Goal: Task Accomplishment & Management: Use online tool/utility

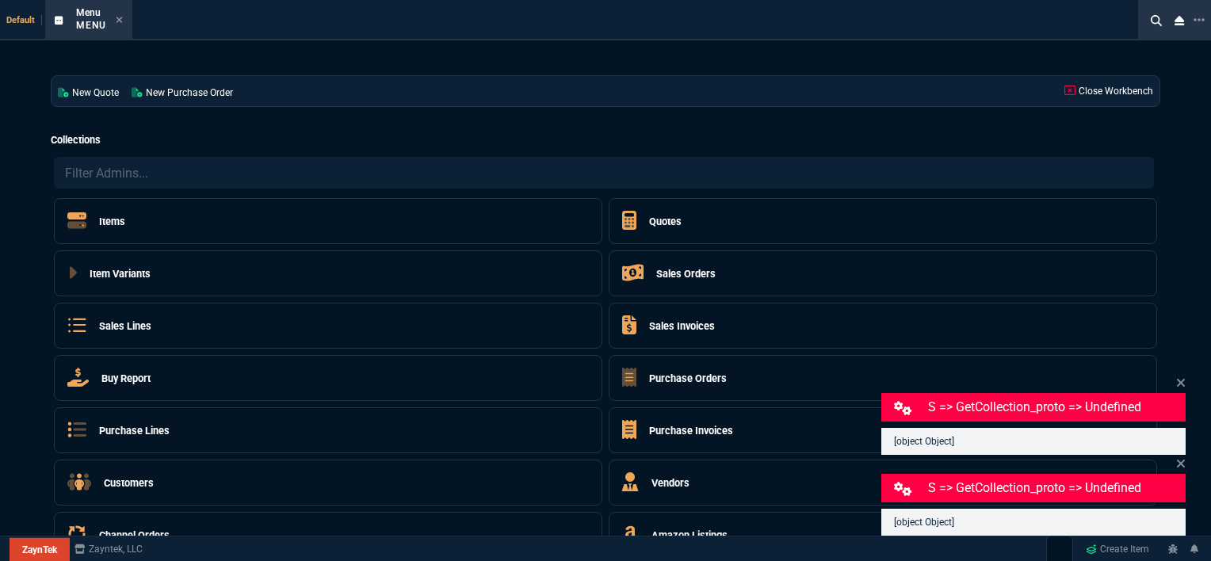
select select "12: [PERSON_NAME]"
click at [112, 13] on div "Menu Menu" at bounding box center [99, 20] width 47 height 28
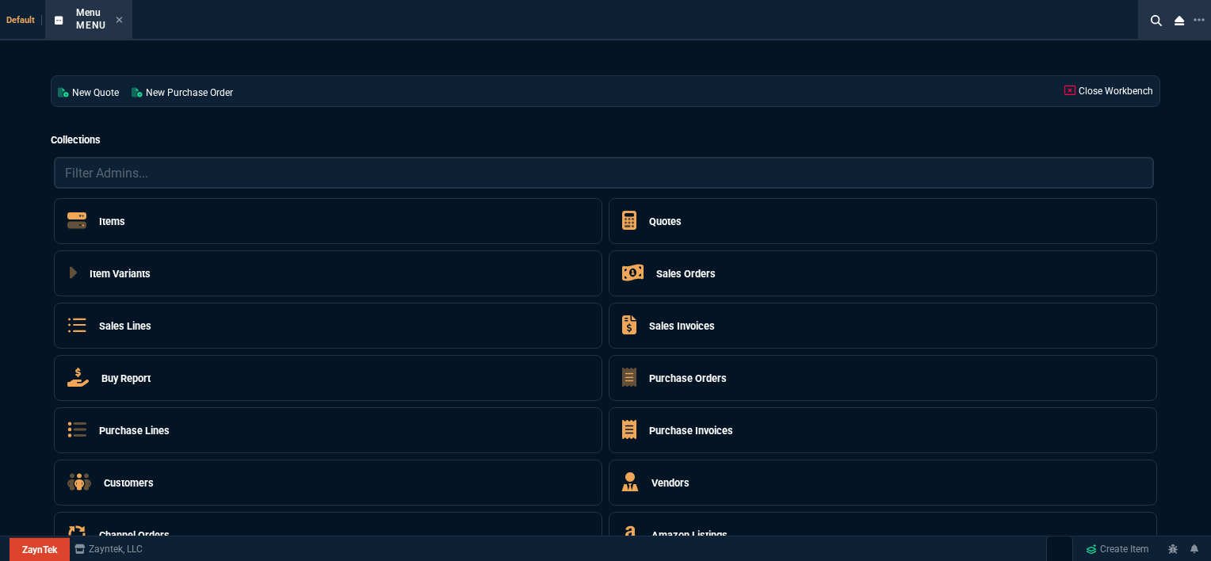
select select "12: [PERSON_NAME]"
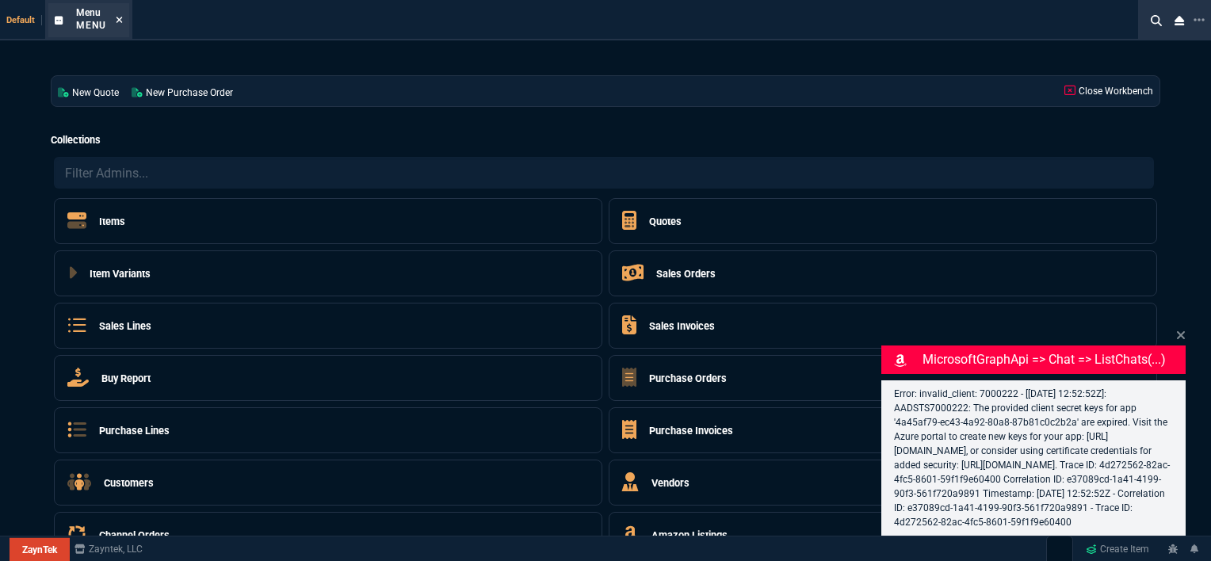
click at [116, 15] on icon at bounding box center [119, 20] width 7 height 10
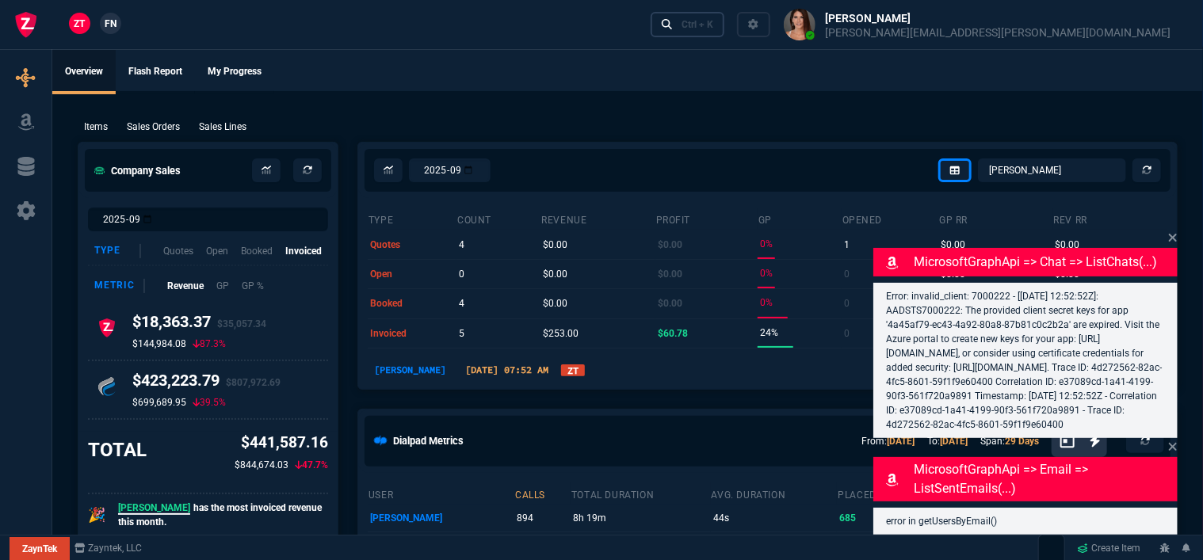
click at [713, 19] on div "Ctrl + K" at bounding box center [698, 24] width 32 height 13
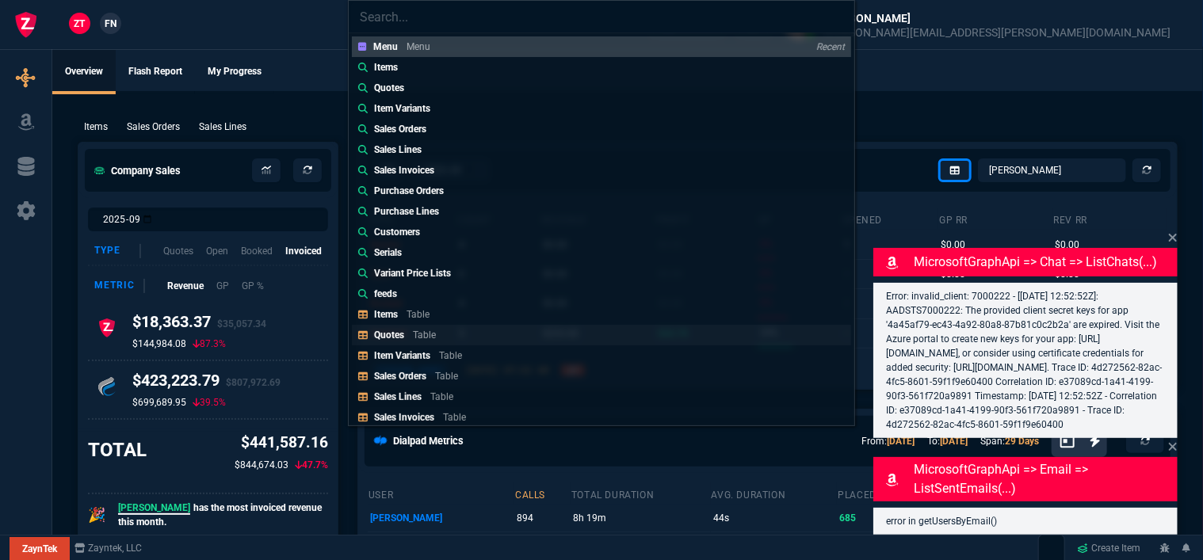
click at [444, 333] on link "Quotes Table" at bounding box center [601, 335] width 499 height 21
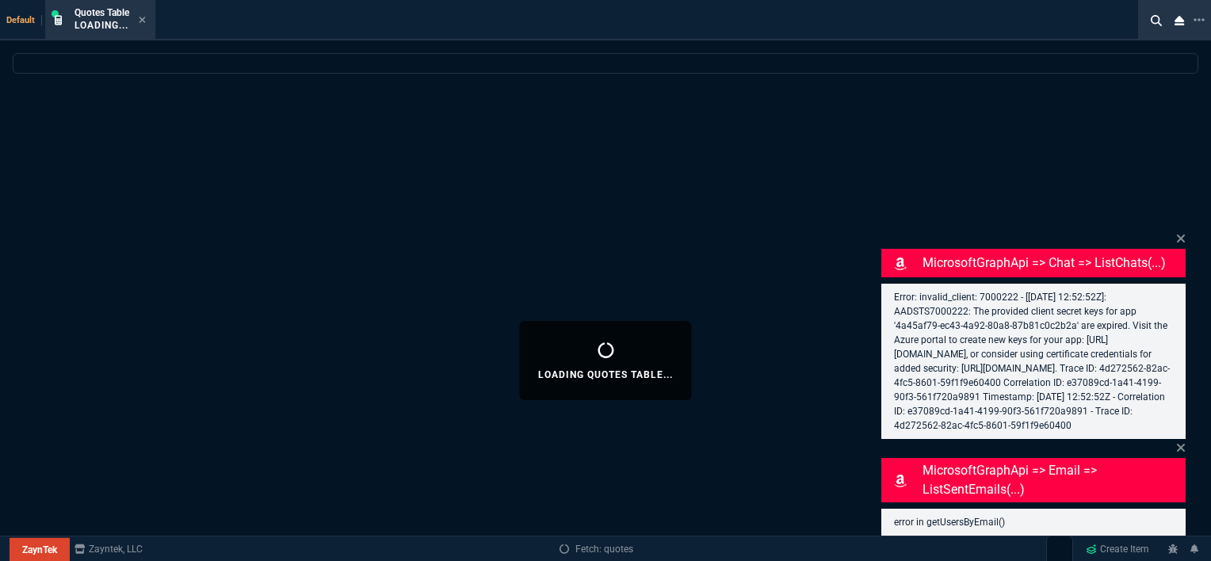
select select
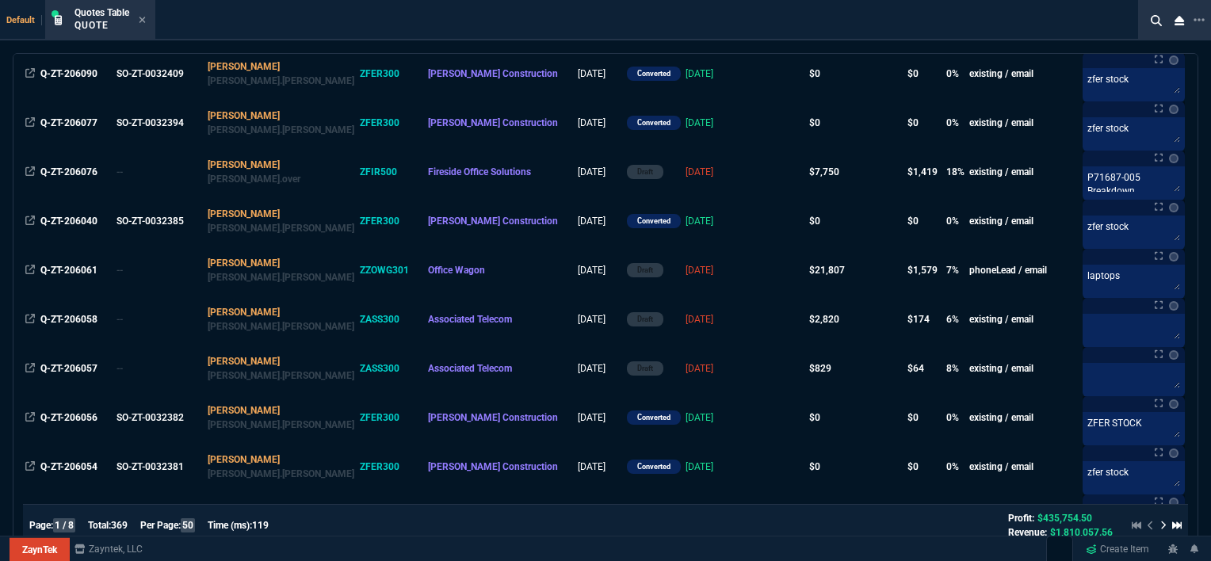
scroll to position [555, 0]
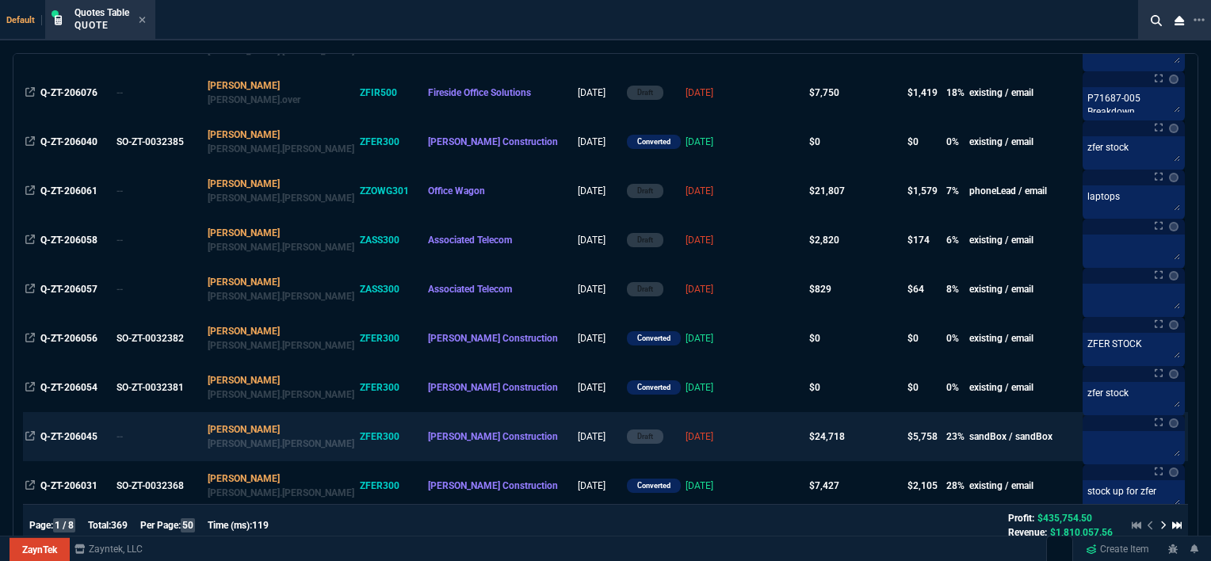
click at [746, 434] on td at bounding box center [776, 436] width 61 height 49
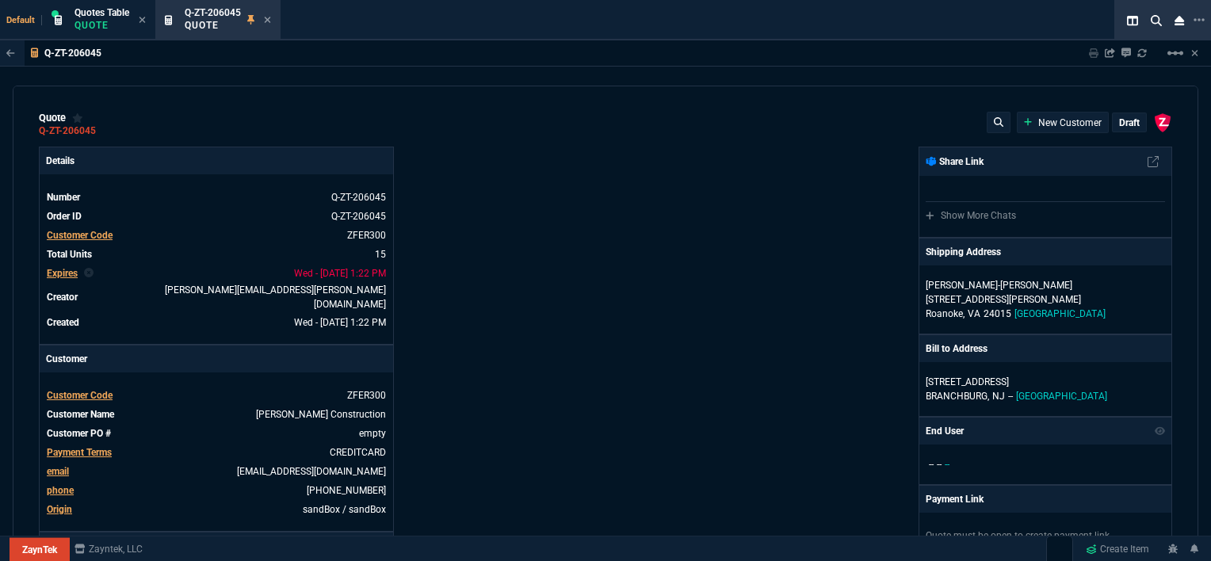
type input "100"
type input "995"
type input "1260.57"
type input "22"
type input "190"
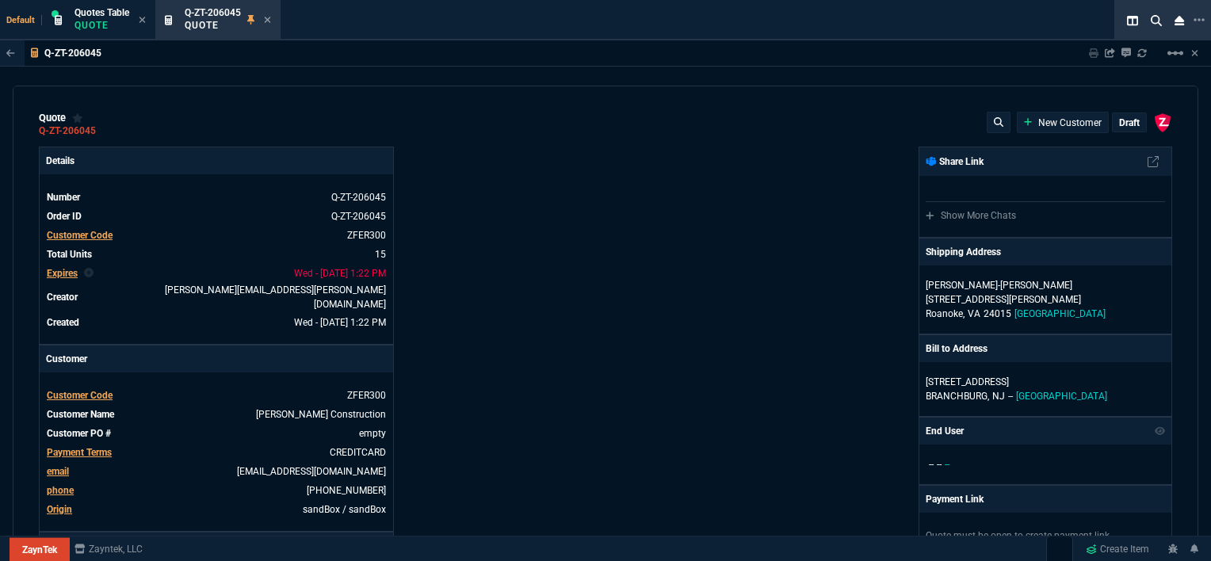
type input "1178.09"
type input "11"
type input "135"
type input "1908.52"
type input "18"
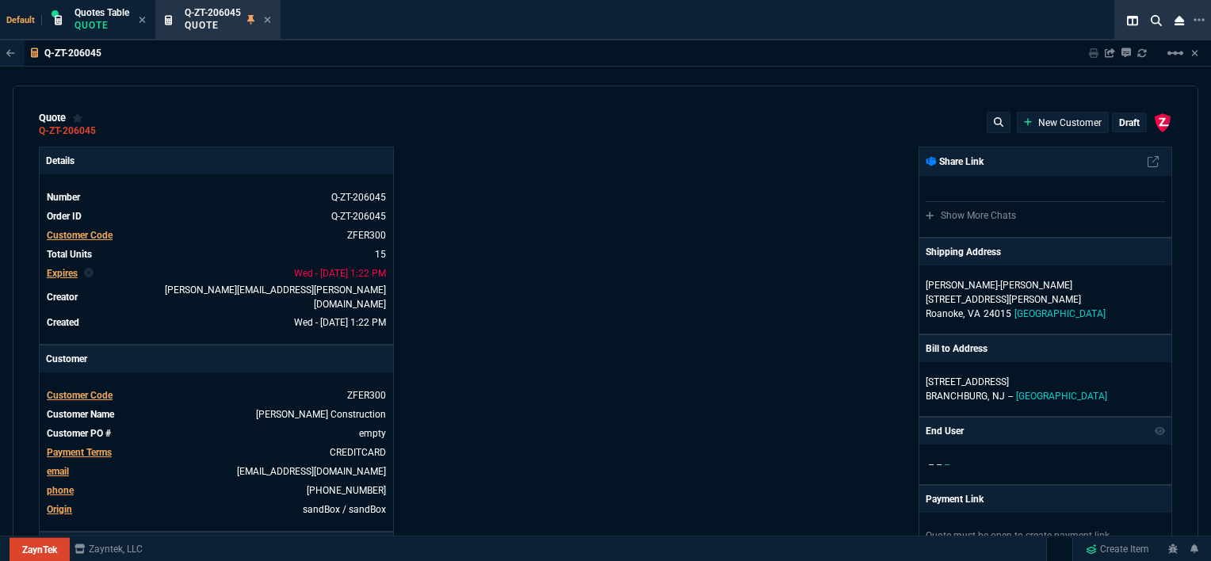
type input "211"
type input "1746.35"
type input "100"
type input "2085"
type input "2844.07"
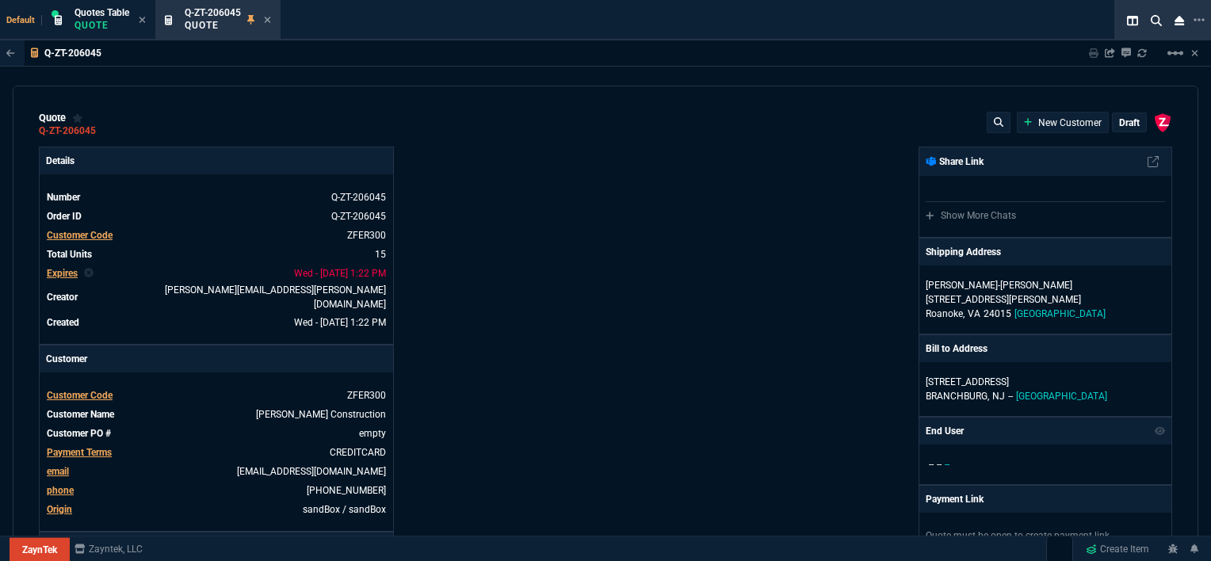
type input "100"
type input "1665"
type input "2494.8"
type input "13"
type input "361"
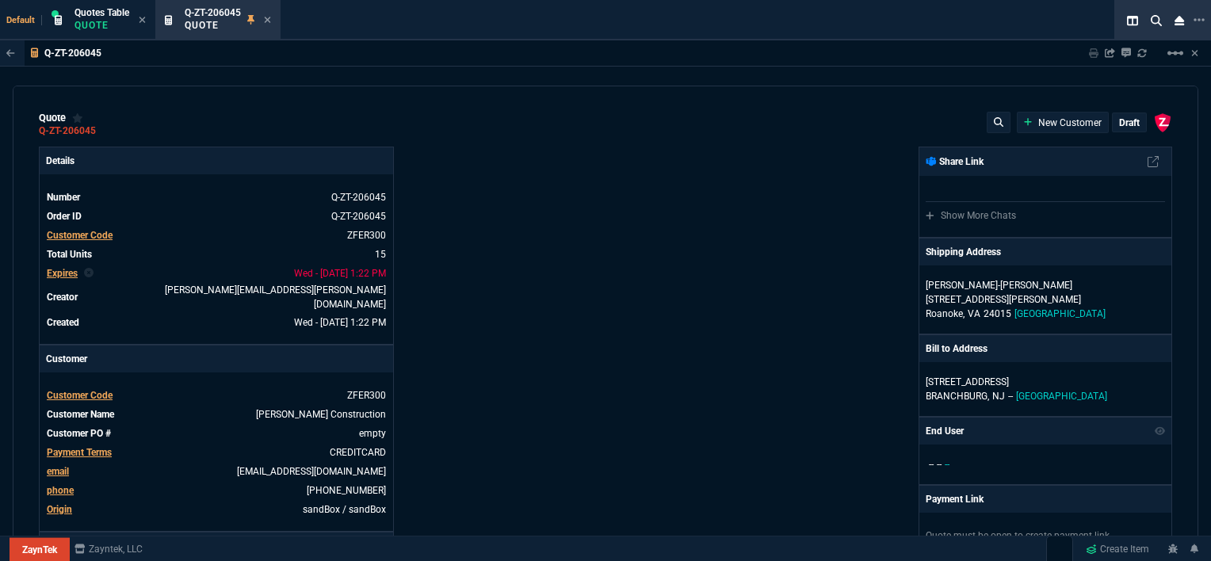
type input "3548.15"
type input "20"
type input "715"
type input "4041.58"
type input "3"
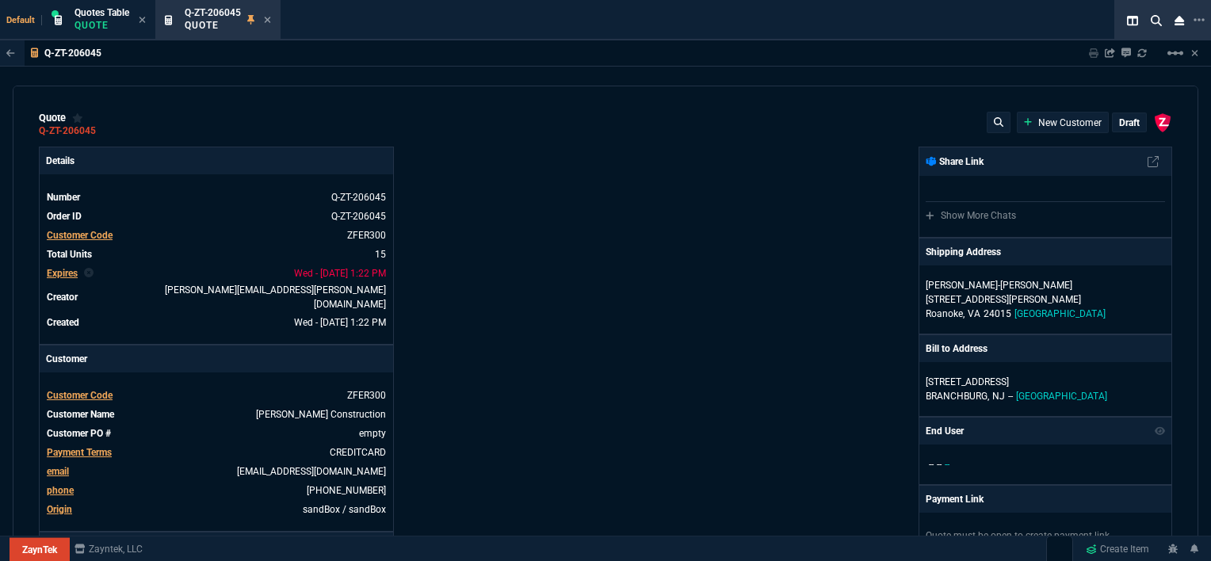
type input "12"
type input "699"
type input "11"
type input "88"
type input "1049"
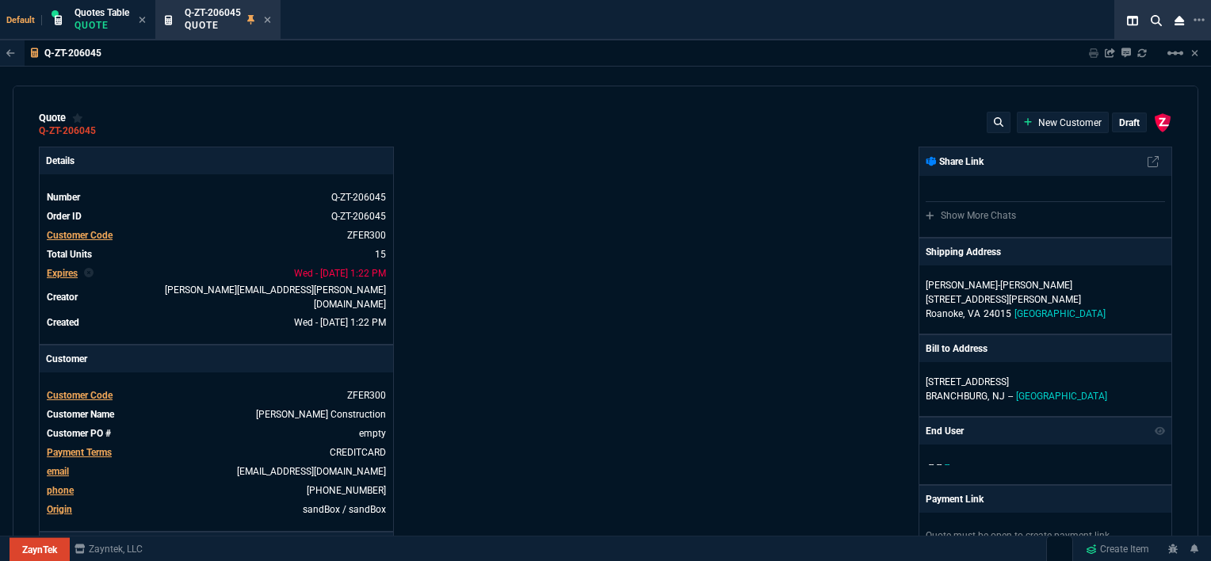
type input "2"
type input "33"
type input "1999"
type input "10"
type input "121"
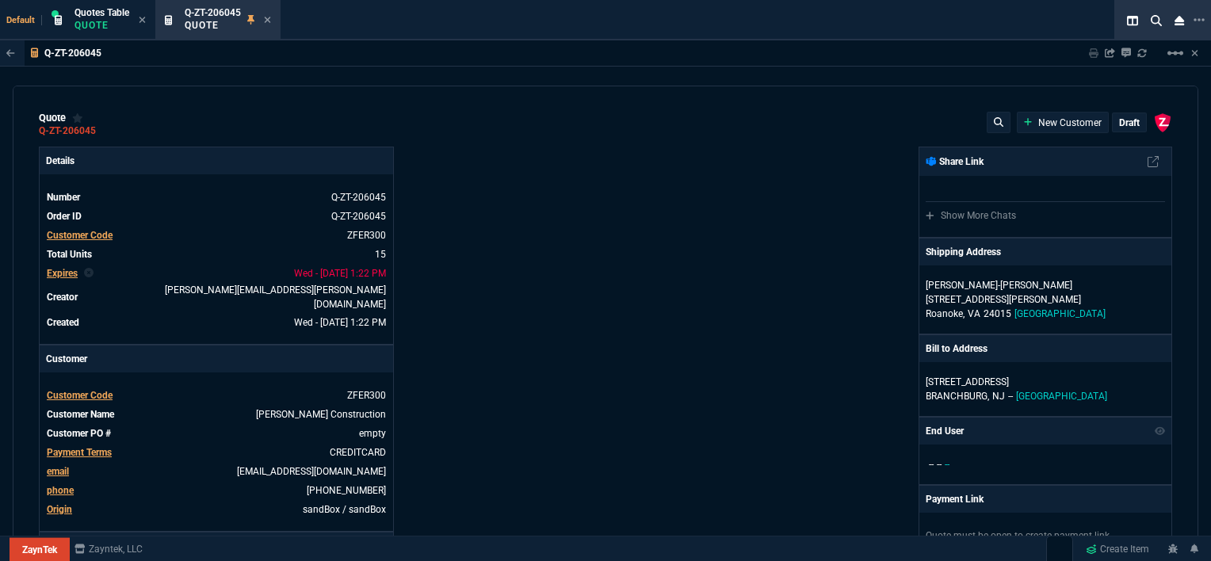
type input "1649"
type input "3"
type input "75"
type input "2"
type input "59"
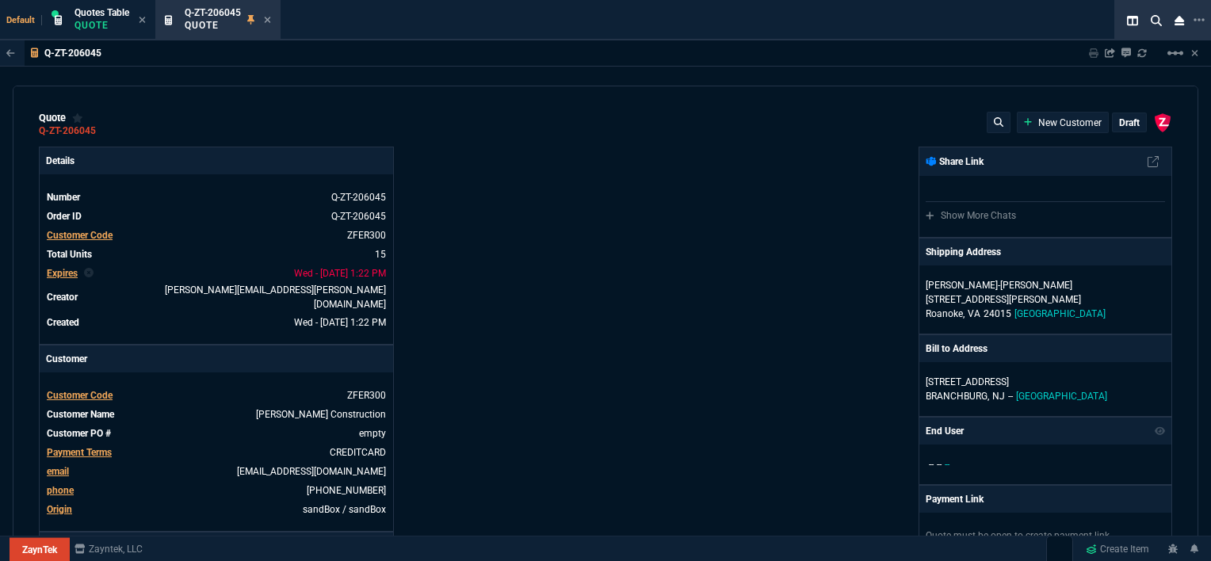
type input "0"
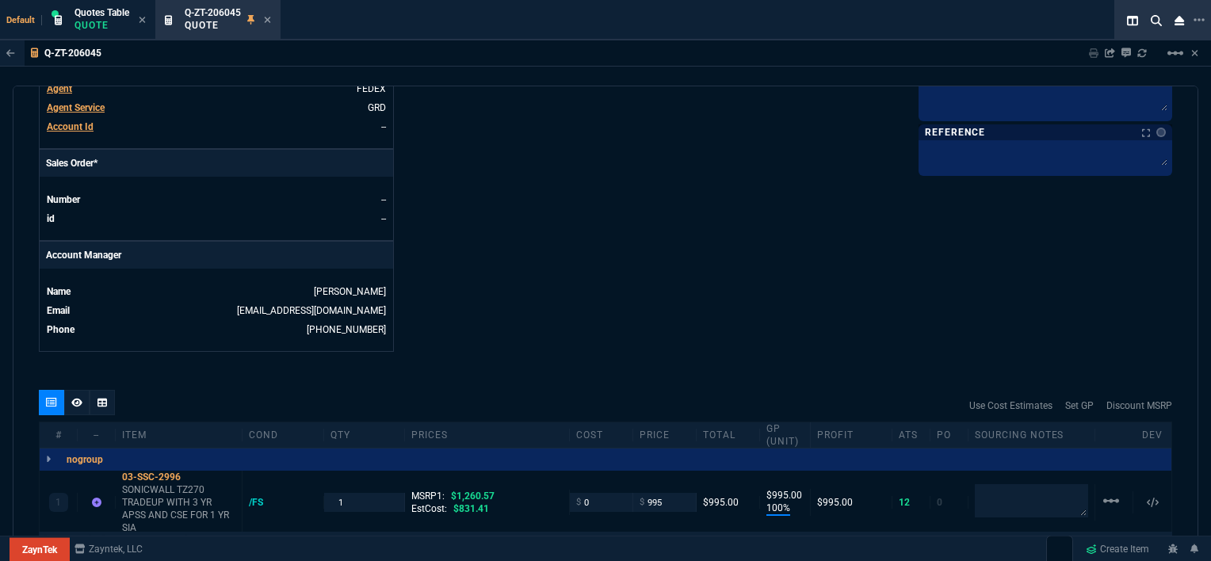
type input "21"
type input "28"
type input "33"
type input "34"
type input "27"
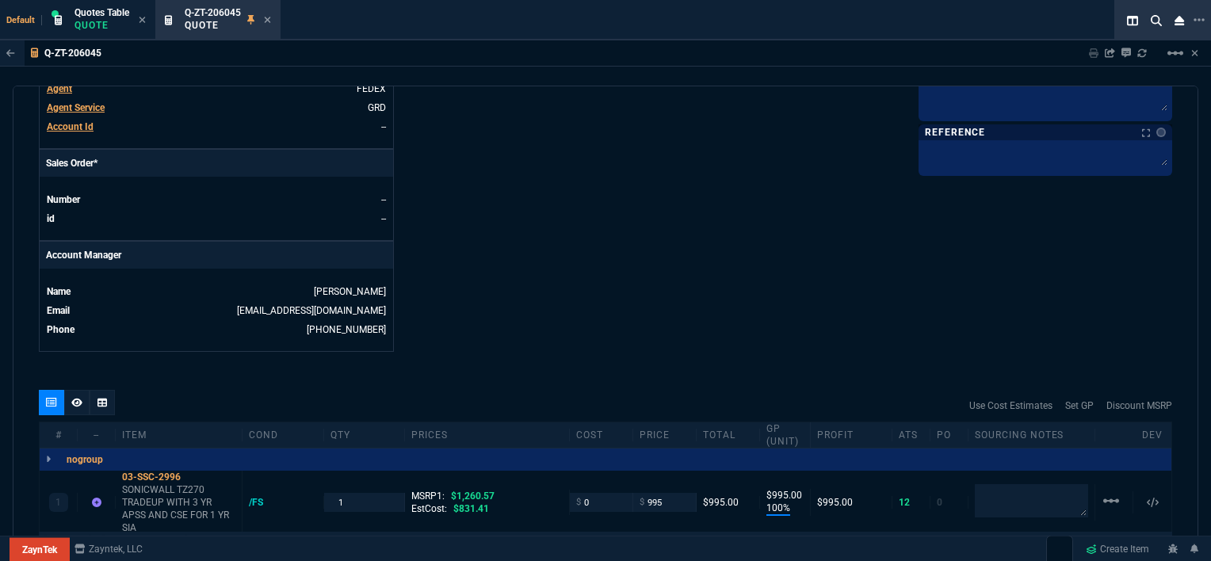
type input "33"
type input "24"
type input "10"
type input "33"
type input "26"
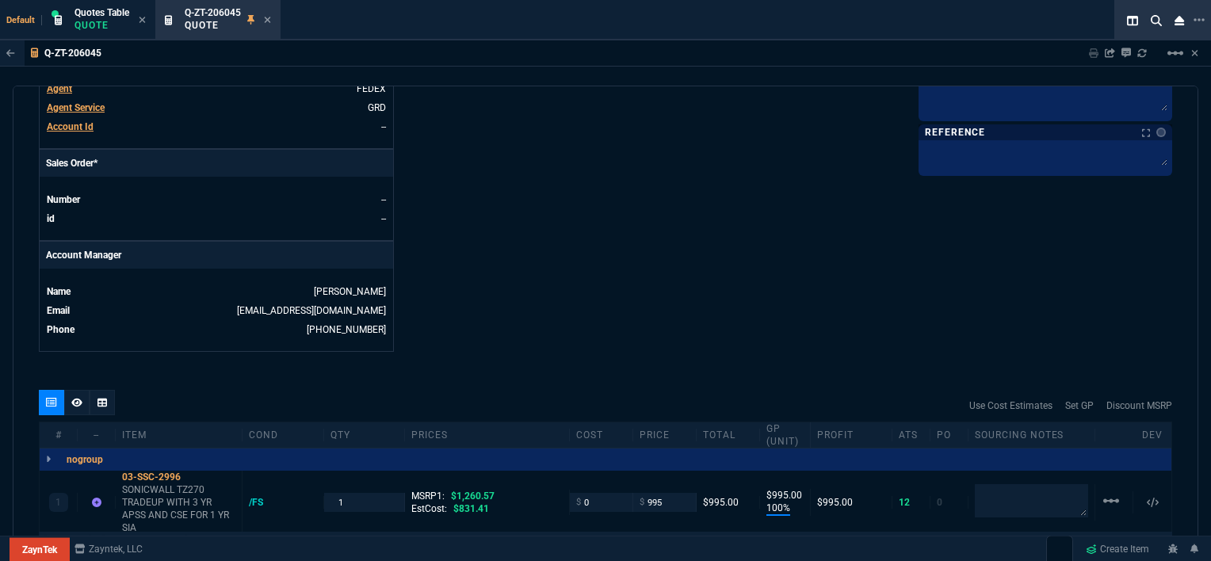
type input "33"
type input "27"
type input "4352.04"
type input "33"
type input "4964.65"
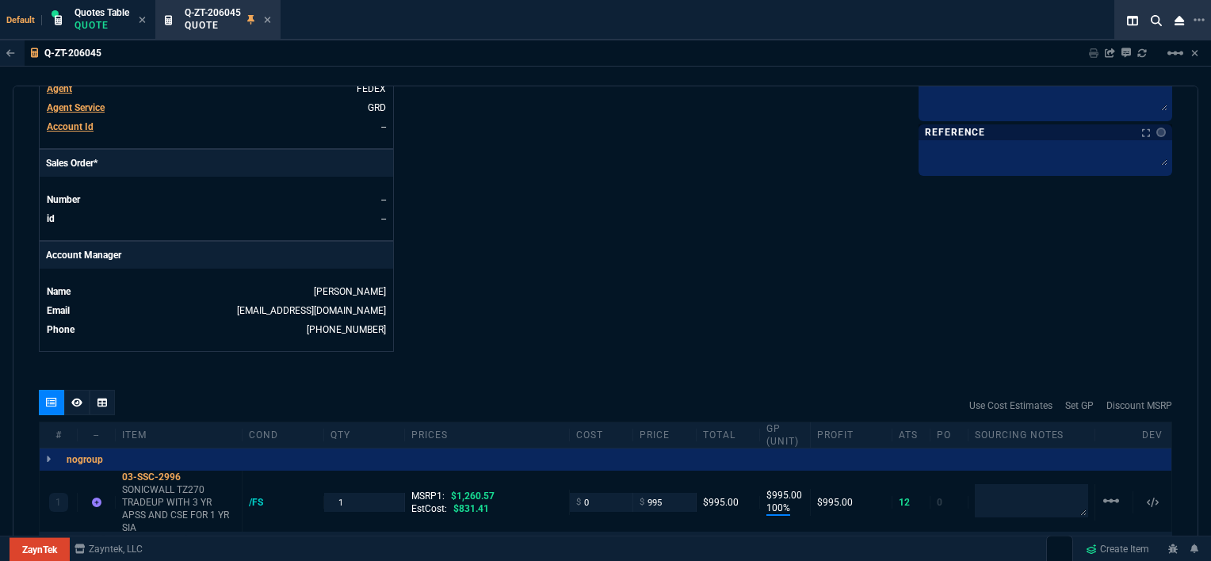
type input "26"
type input "6409.36"
type input "100"
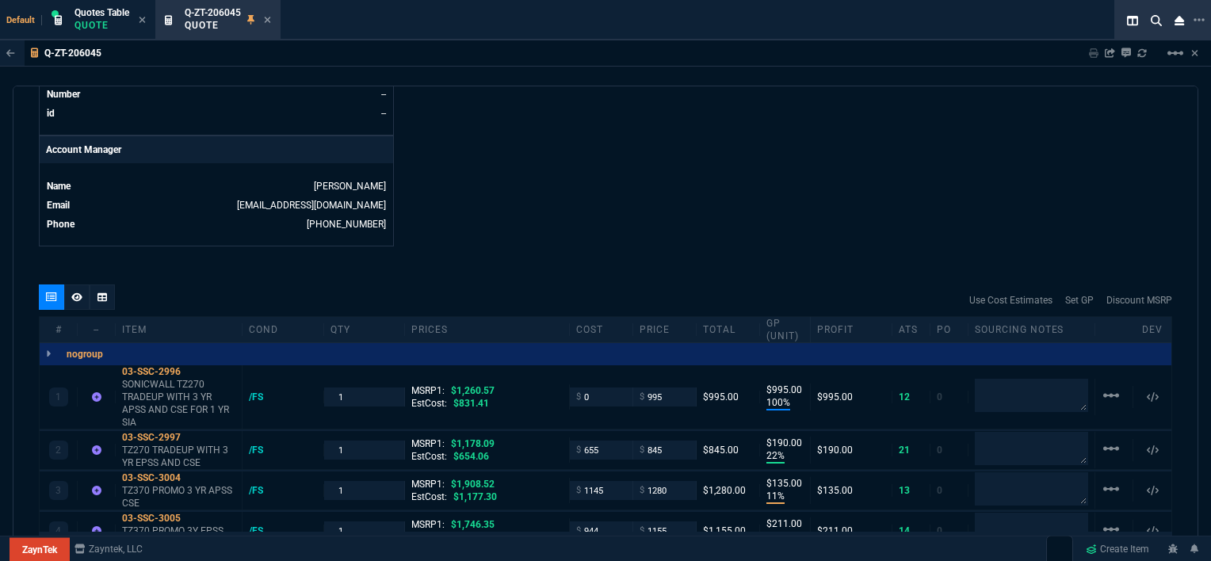
scroll to position [793, 0]
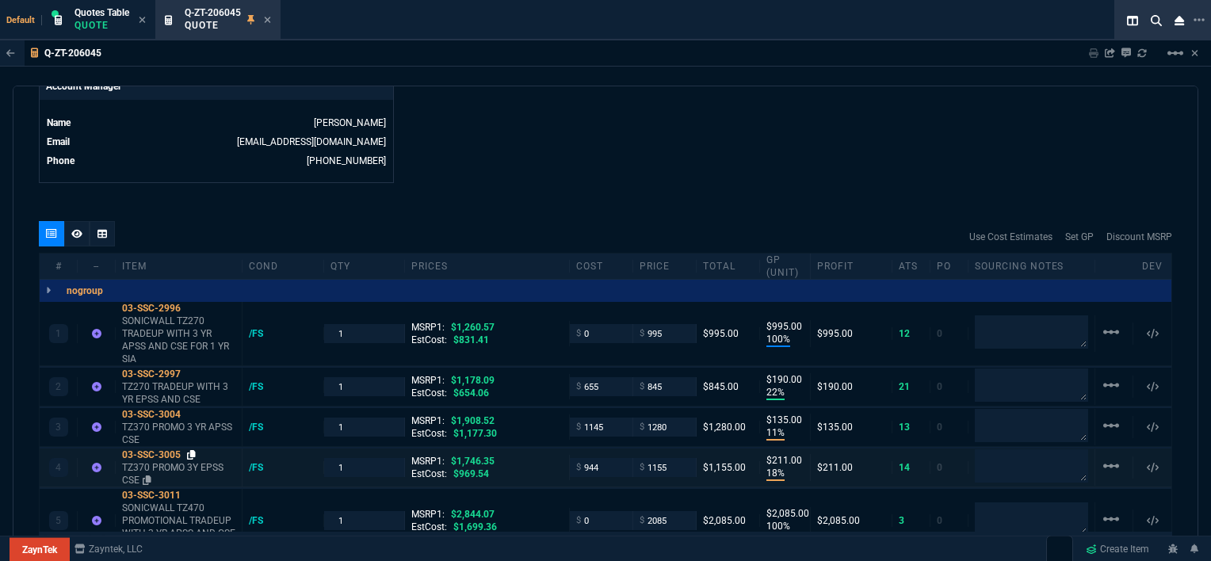
click at [193, 450] on icon at bounding box center [191, 455] width 9 height 10
